Goal: Task Accomplishment & Management: Complete application form

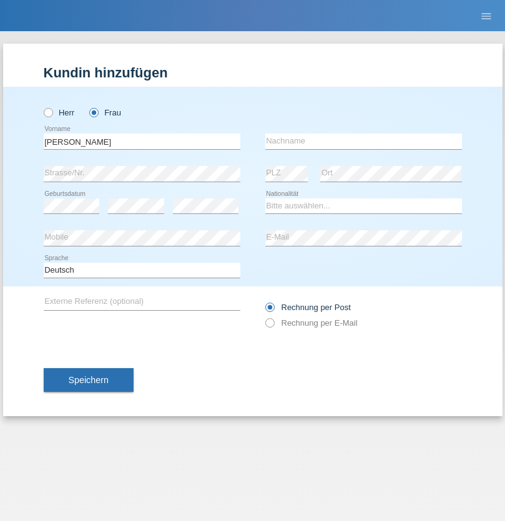
type input "[PERSON_NAME]"
click at [363, 141] on input "text" at bounding box center [363, 142] width 197 height 16
type input "Pahud"
select select "CH"
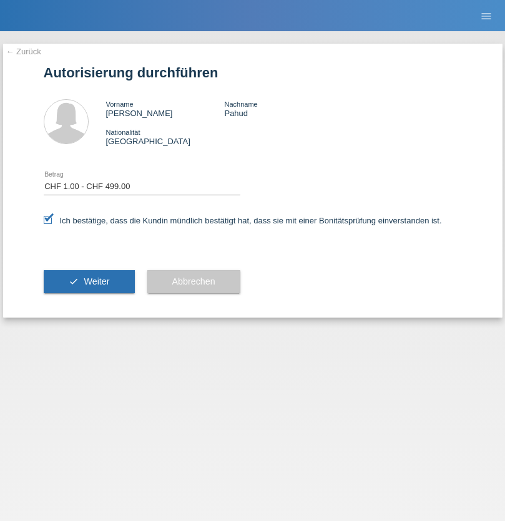
select select "1"
click at [89, 282] on span "Weiter" at bounding box center [97, 282] width 26 height 10
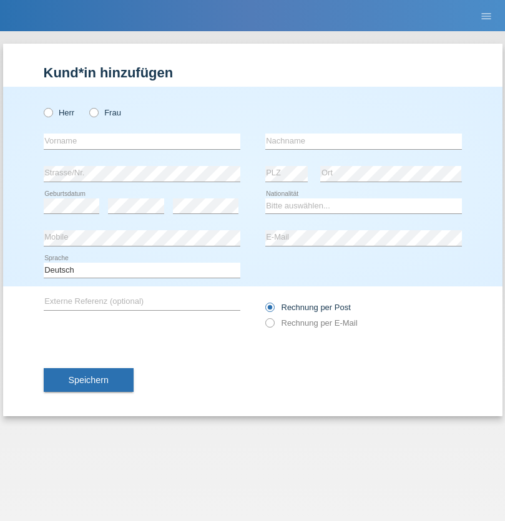
radio input "true"
click at [142, 141] on input "text" at bounding box center [142, 142] width 197 height 16
type input "puga alejandro"
click at [363, 141] on input "text" at bounding box center [363, 142] width 197 height 16
type input "puga alejandro"
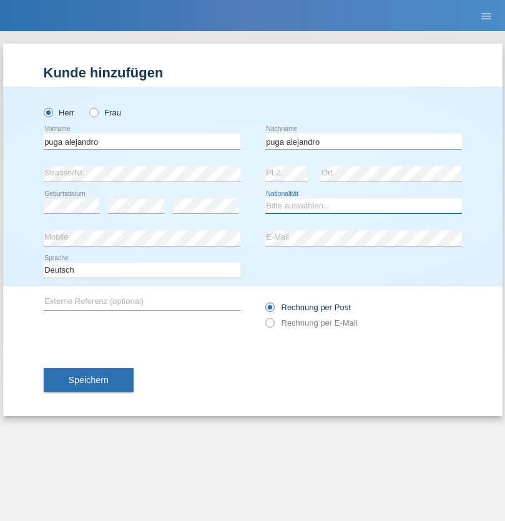
select select "CH"
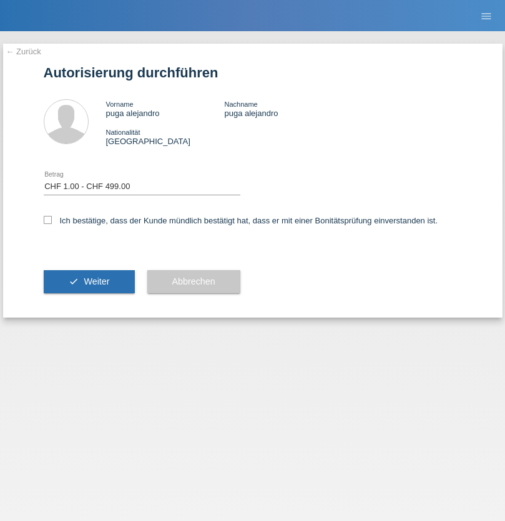
select select "1"
checkbox input "true"
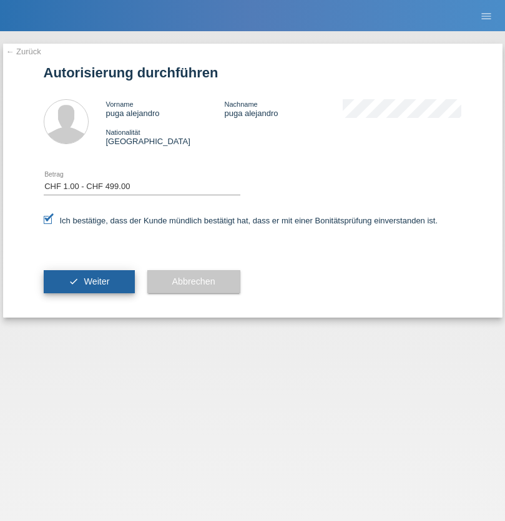
click at [89, 282] on span "Weiter" at bounding box center [97, 282] width 26 height 10
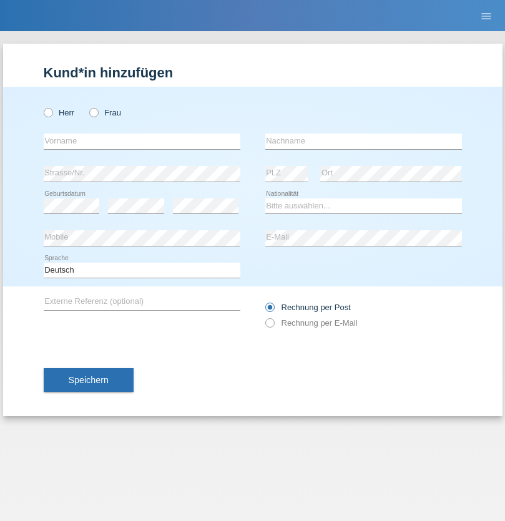
radio input "true"
click at [142, 141] on input "text" at bounding box center [142, 142] width 197 height 16
type input "Szajko"
click at [363, 141] on input "text" at bounding box center [363, 142] width 197 height 16
type input "Atila"
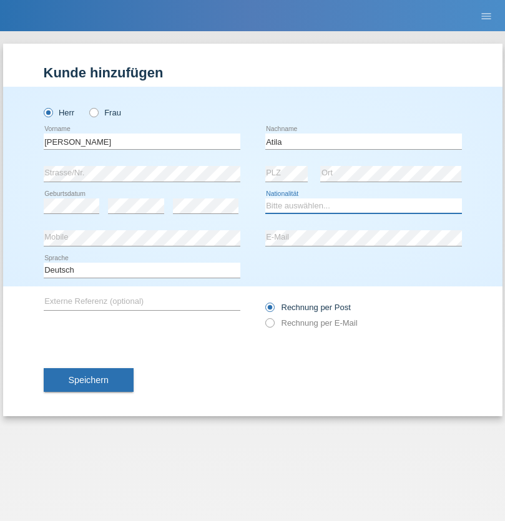
select select "SK"
select select "C"
select select "22"
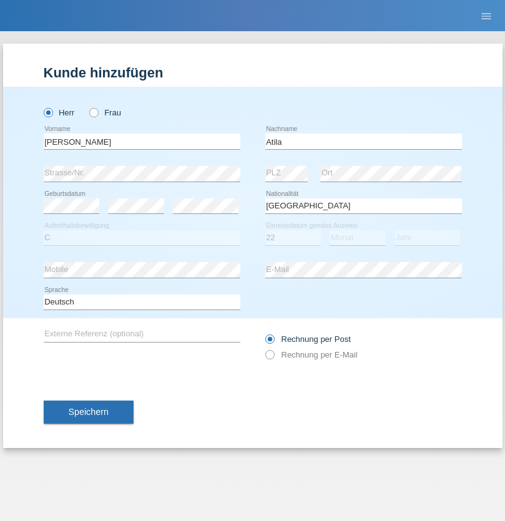
select select "08"
select select "2021"
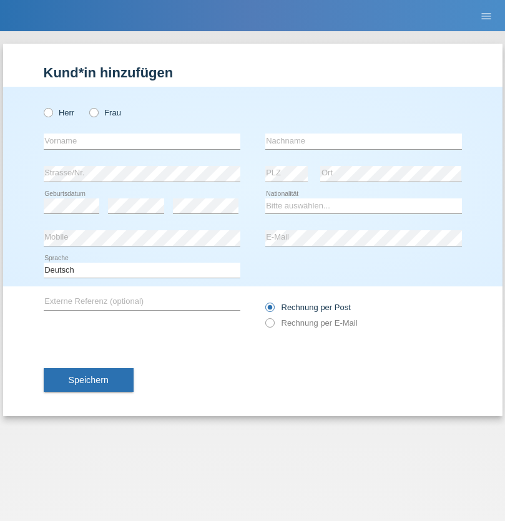
radio input "true"
click at [142, 141] on input "text" at bounding box center [142, 142] width 197 height 16
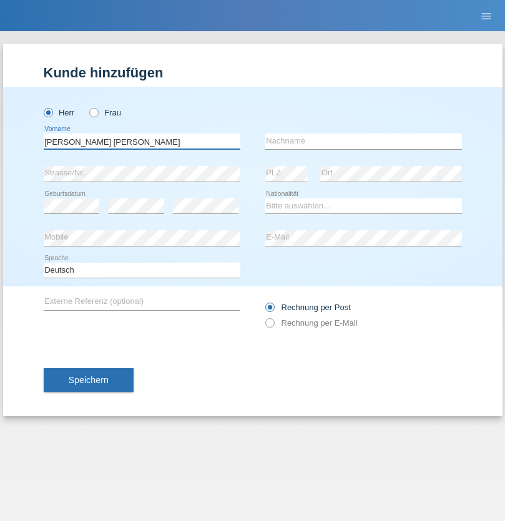
type input "Lucian Marian victor"
click at [363, 141] on input "text" at bounding box center [363, 142] width 197 height 16
type input "Prita"
select select "OM"
select select "C"
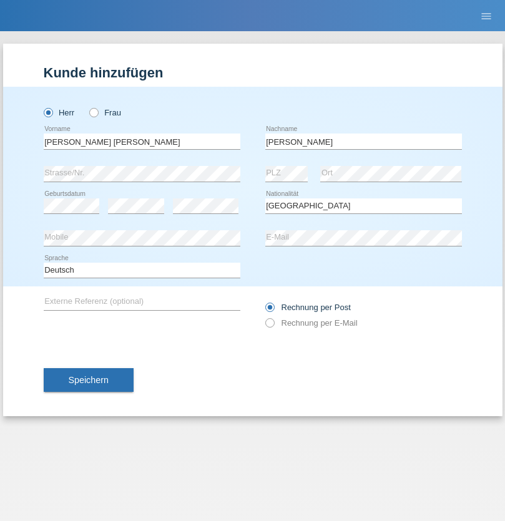
select select "25"
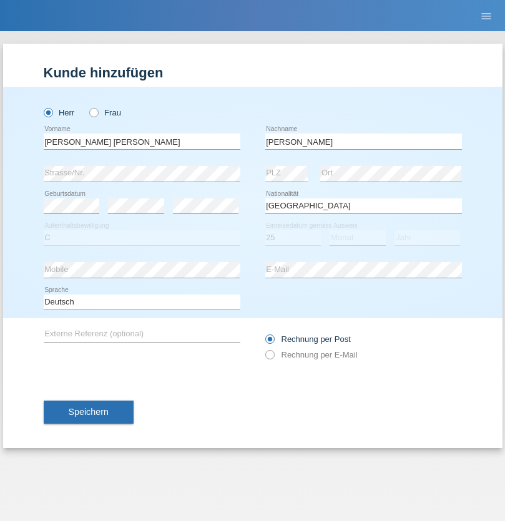
select select "09"
select select "2021"
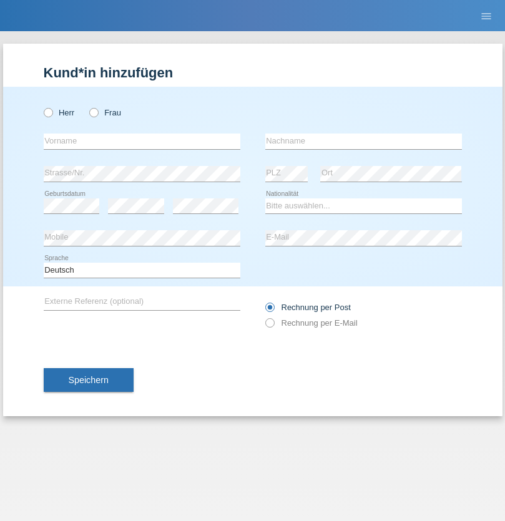
radio input "true"
click at [142, 141] on input "text" at bounding box center [142, 142] width 197 height 16
type input "Samba"
click at [363, 141] on input "text" at bounding box center [363, 142] width 197 height 16
type input "[PERSON_NAME]"
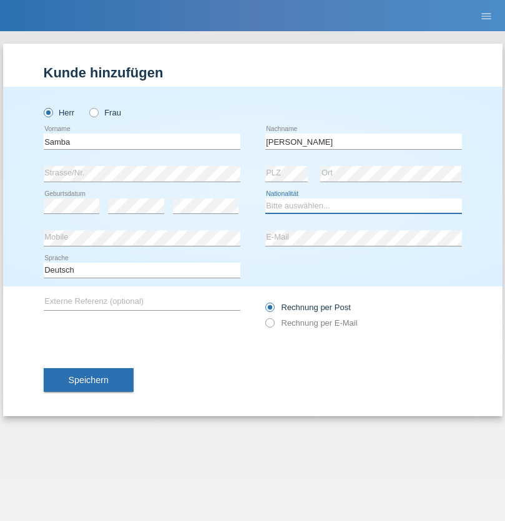
select select "GM"
select select "C"
select select "22"
select select "08"
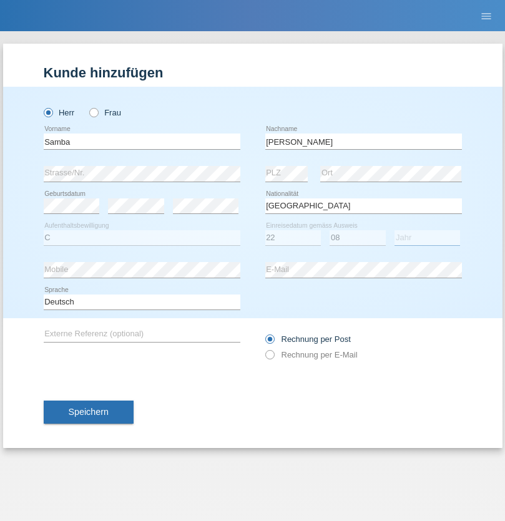
select select "2019"
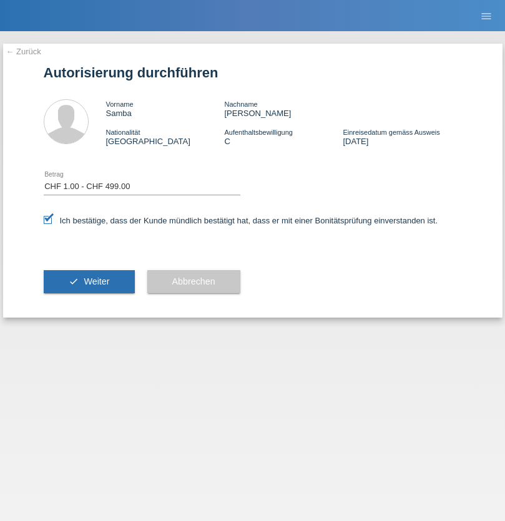
select select "1"
click at [89, 282] on span "Weiter" at bounding box center [97, 282] width 26 height 10
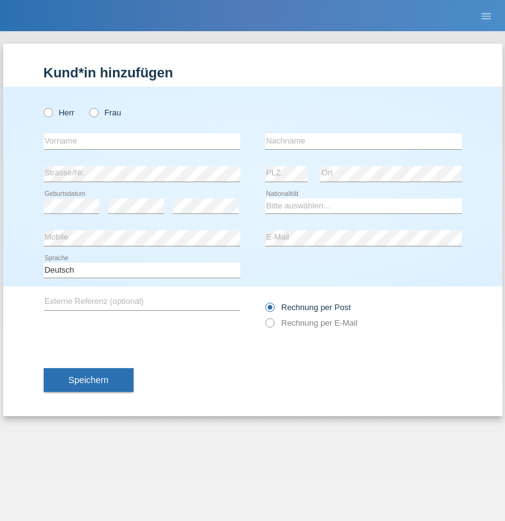
radio input "true"
click at [142, 141] on input "text" at bounding box center [142, 142] width 197 height 16
type input "Marwan"
click at [363, 141] on input "text" at bounding box center [363, 142] width 197 height 16
type input "El hajjaoui"
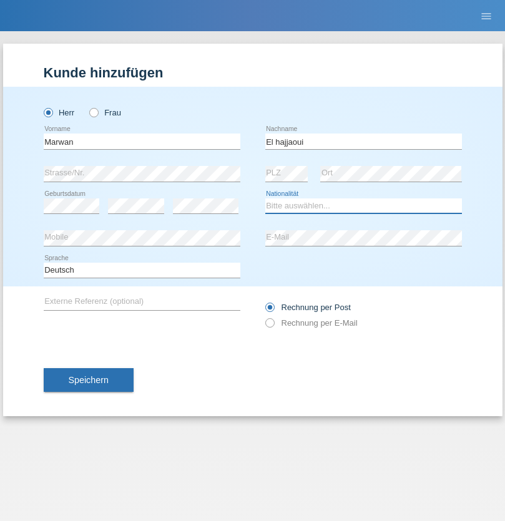
select select "CH"
radio input "true"
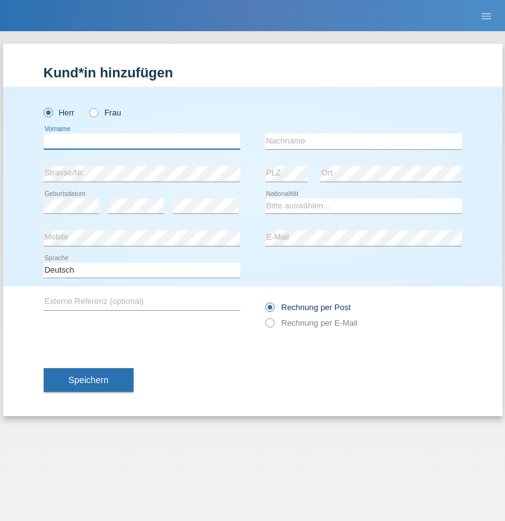
click at [142, 141] on input "text" at bounding box center [142, 142] width 197 height 16
type input "[PERSON_NAME]"
click at [363, 141] on input "text" at bounding box center [363, 142] width 197 height 16
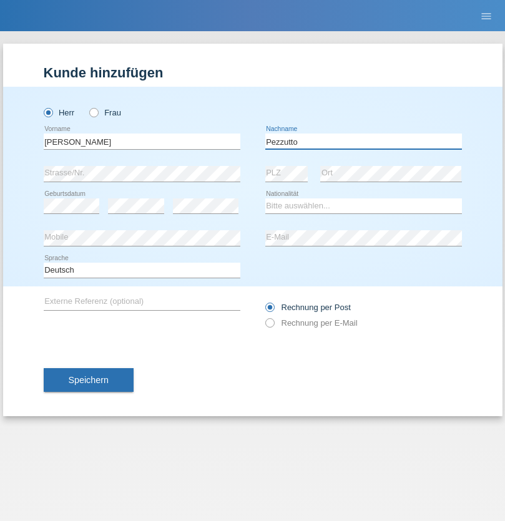
type input "Pezzutto"
select select "CH"
